Goal: Navigation & Orientation: Find specific page/section

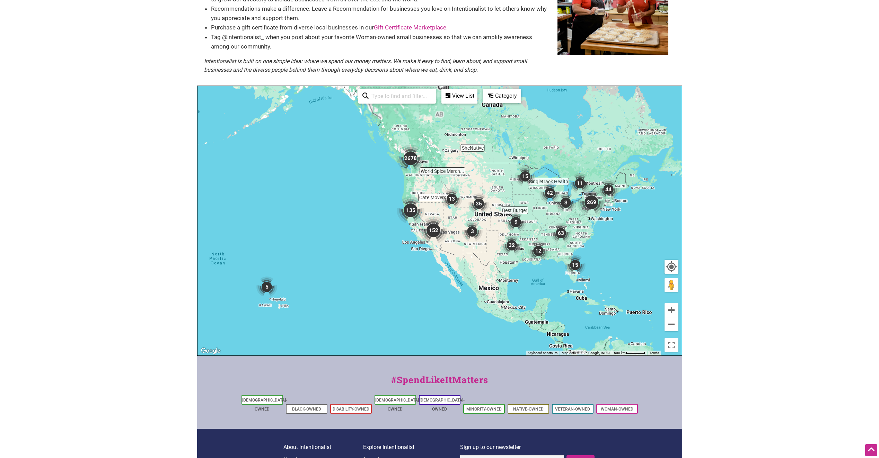
scroll to position [115, 0]
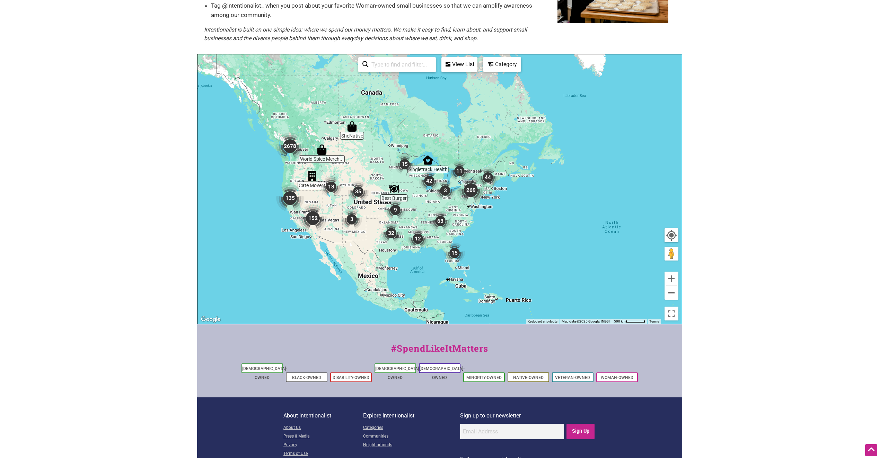
drag, startPoint x: 628, startPoint y: 203, endPoint x: 506, endPoint y: 223, distance: 123.3
click at [506, 223] on div "To navigate, press the arrow keys." at bounding box center [440, 189] width 485 height 270
click at [615, 375] on link "Woman-Owned" at bounding box center [617, 377] width 33 height 5
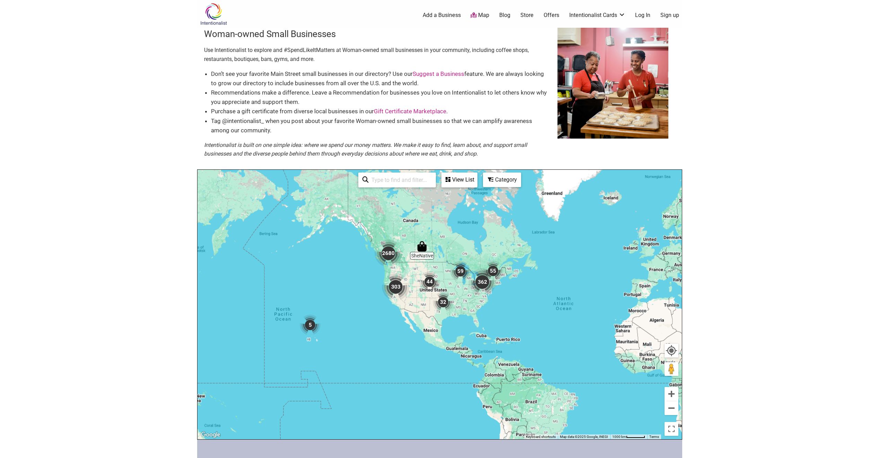
drag, startPoint x: 554, startPoint y: 332, endPoint x: 507, endPoint y: 282, distance: 68.6
click at [507, 282] on div "To navigate, press the arrow keys." at bounding box center [440, 305] width 485 height 270
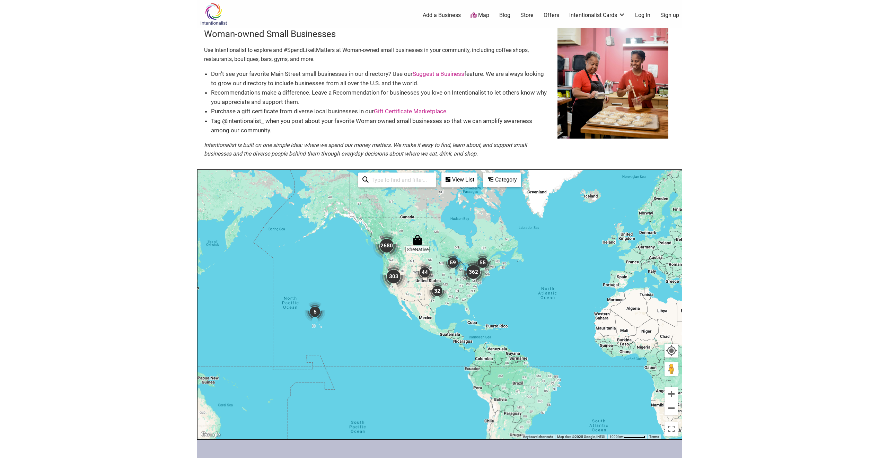
drag, startPoint x: 488, startPoint y: 306, endPoint x: 477, endPoint y: 289, distance: 20.5
click at [477, 289] on div "To navigate, press the arrow keys." at bounding box center [440, 305] width 485 height 270
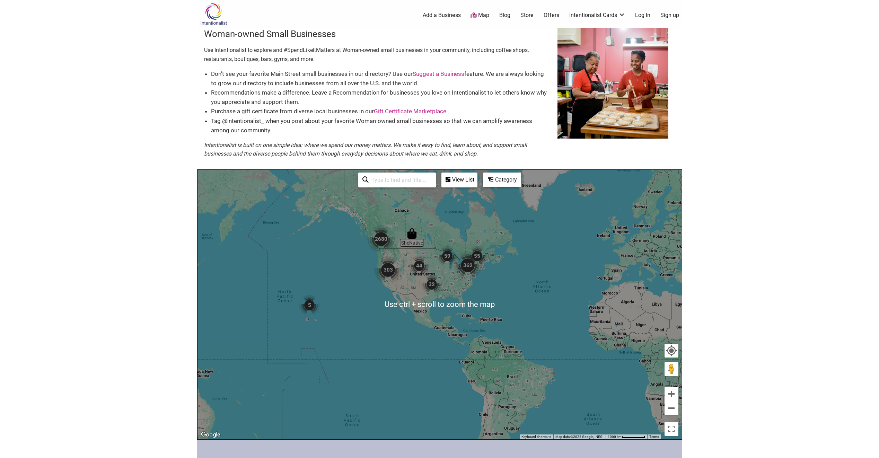
click at [474, 292] on div "To navigate, press the arrow keys." at bounding box center [440, 305] width 485 height 270
click at [674, 395] on button "Zoom in" at bounding box center [672, 394] width 14 height 14
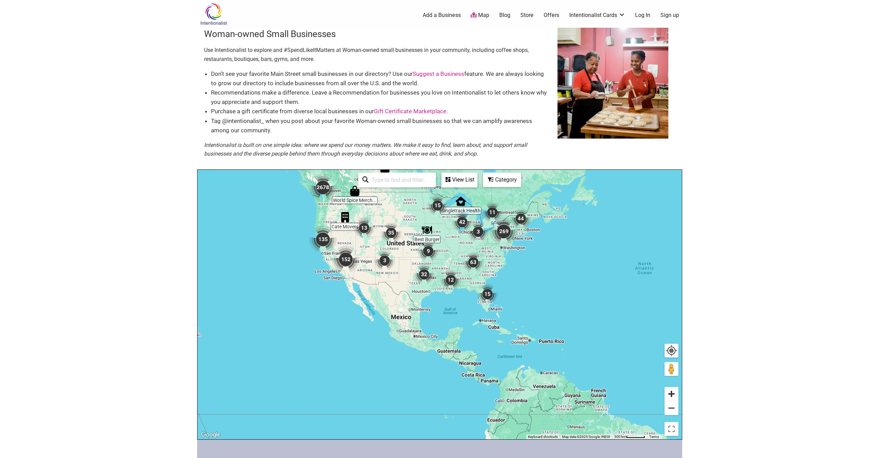
click at [674, 395] on button "Zoom in" at bounding box center [672, 394] width 14 height 14
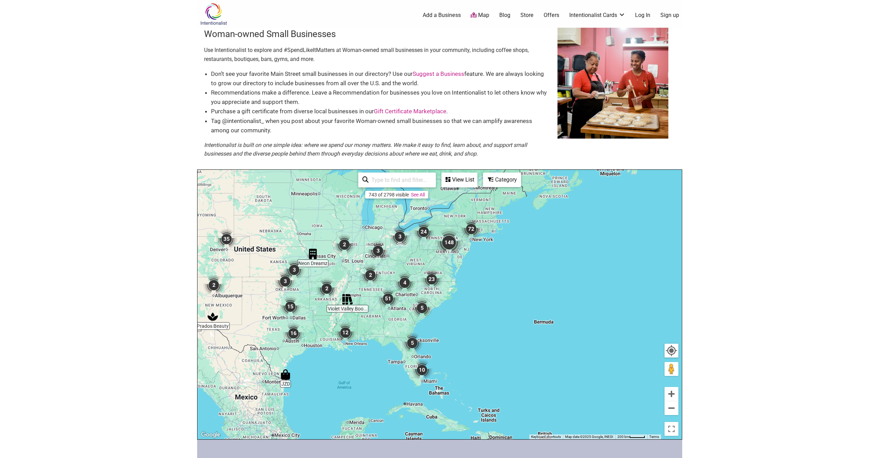
drag, startPoint x: 585, startPoint y: 241, endPoint x: 461, endPoint y: 319, distance: 146.7
click at [461, 319] on div "To navigate, press the arrow keys." at bounding box center [440, 305] width 485 height 270
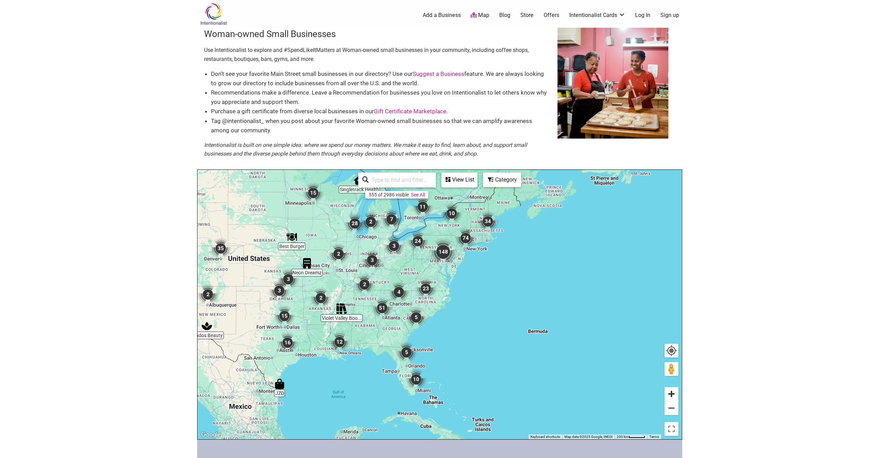
click at [673, 393] on button "Zoom in" at bounding box center [672, 394] width 14 height 14
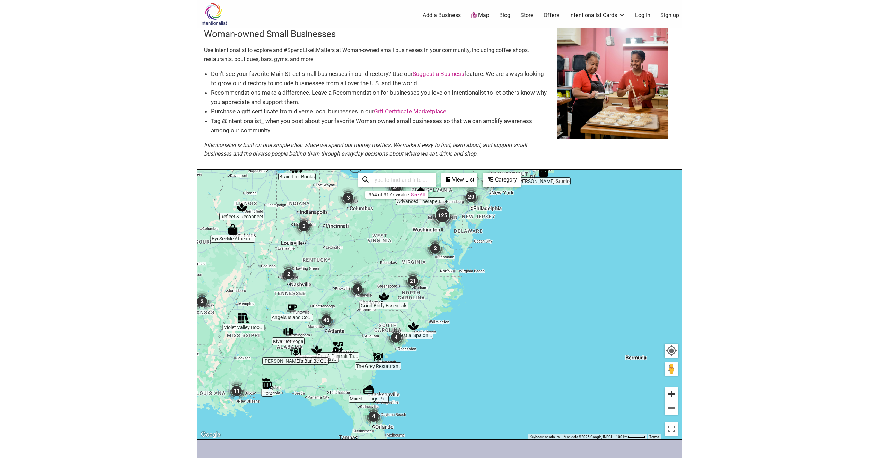
click at [673, 393] on button "Zoom in" at bounding box center [672, 394] width 14 height 14
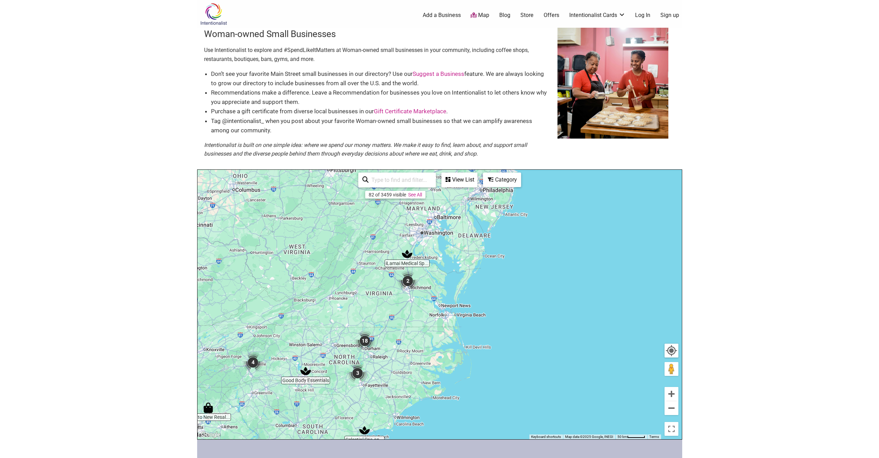
drag, startPoint x: 463, startPoint y: 239, endPoint x: 440, endPoint y: 317, distance: 81.5
click at [440, 317] on div "To navigate, press the arrow keys." at bounding box center [440, 305] width 485 height 270
click at [672, 392] on button "Zoom in" at bounding box center [672, 394] width 14 height 14
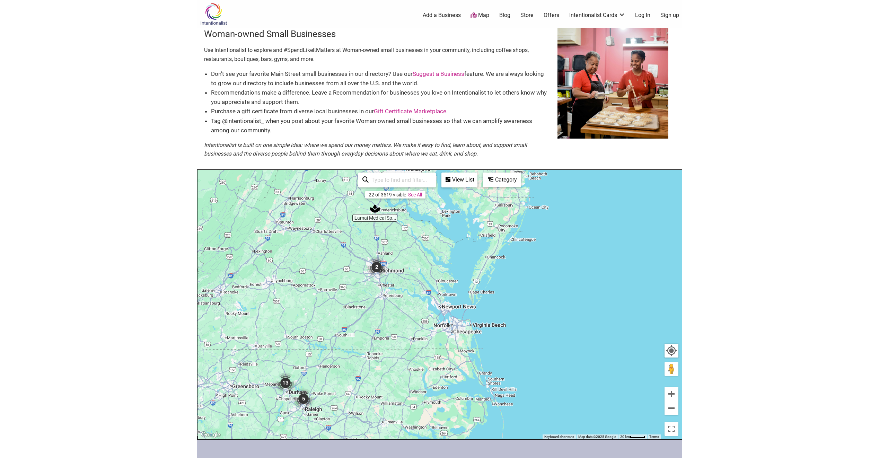
click at [374, 279] on div "To navigate, press the arrow keys." at bounding box center [440, 305] width 485 height 270
click at [376, 263] on img "2" at bounding box center [376, 267] width 21 height 21
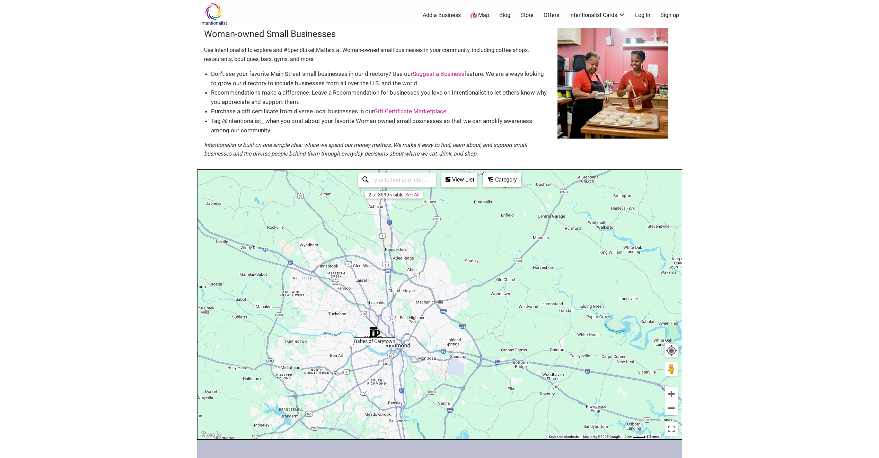
drag, startPoint x: 552, startPoint y: 232, endPoint x: 486, endPoint y: 329, distance: 117.8
click at [486, 329] on div "To navigate, press the arrow keys." at bounding box center [440, 305] width 485 height 270
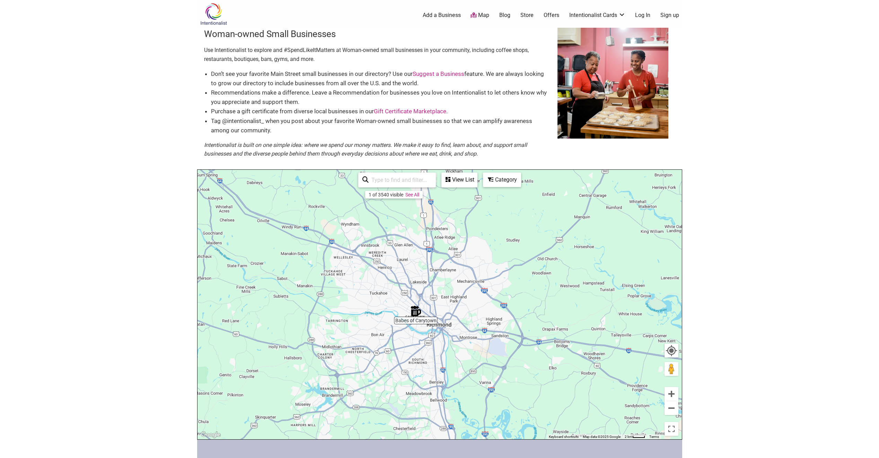
drag, startPoint x: 449, startPoint y: 263, endPoint x: 491, endPoint y: 244, distance: 46.2
click at [491, 244] on div "To navigate, press the arrow keys." at bounding box center [440, 305] width 485 height 270
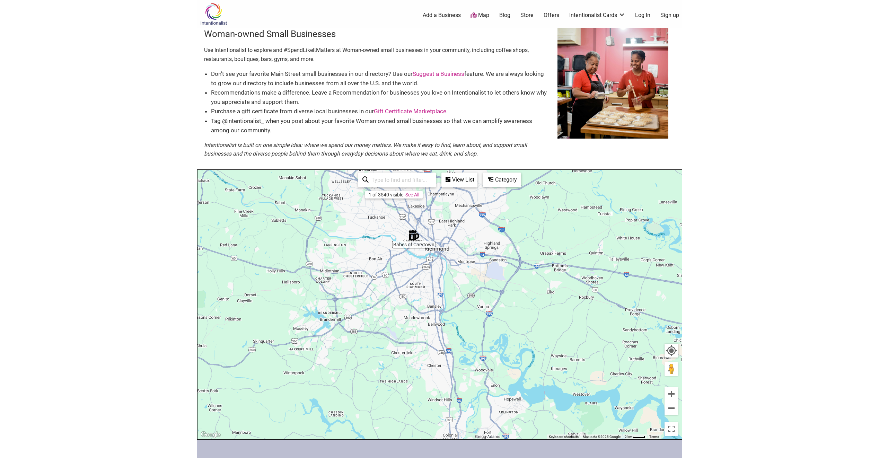
drag, startPoint x: 502, startPoint y: 351, endPoint x: 500, endPoint y: 274, distance: 77.0
click at [500, 274] on div "To navigate, press the arrow keys." at bounding box center [440, 305] width 485 height 270
click at [414, 236] on img "Babes of Carytown" at bounding box center [414, 235] width 10 height 10
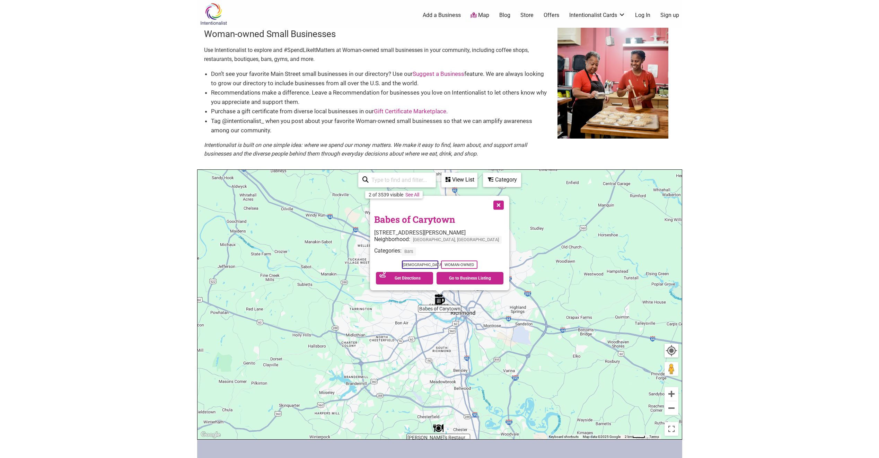
click at [744, 253] on body "× Menu 0 Add a Business Map Blog Store Offers Intentionalist Cards Buy Black Ca…" at bounding box center [439, 229] width 879 height 458
